Goal: Task Accomplishment & Management: Complete application form

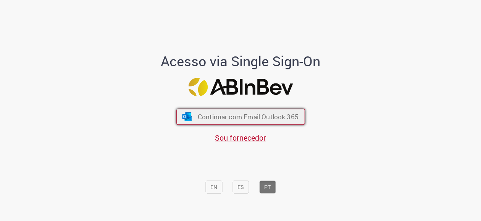
click at [258, 118] on span "Continuar com Email Outlook 365" at bounding box center [247, 116] width 101 height 9
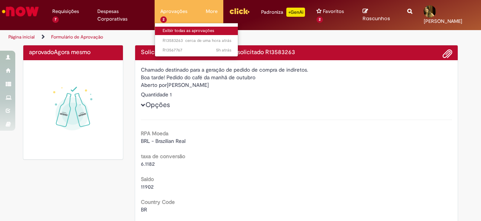
click at [167, 29] on link "Exibir todas as aprovações" at bounding box center [197, 31] width 84 height 8
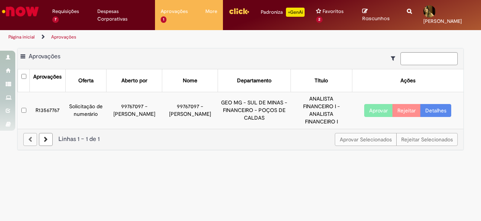
click at [371, 108] on button "Aprovar" at bounding box center [378, 110] width 29 height 13
